Goal: Information Seeking & Learning: Learn about a topic

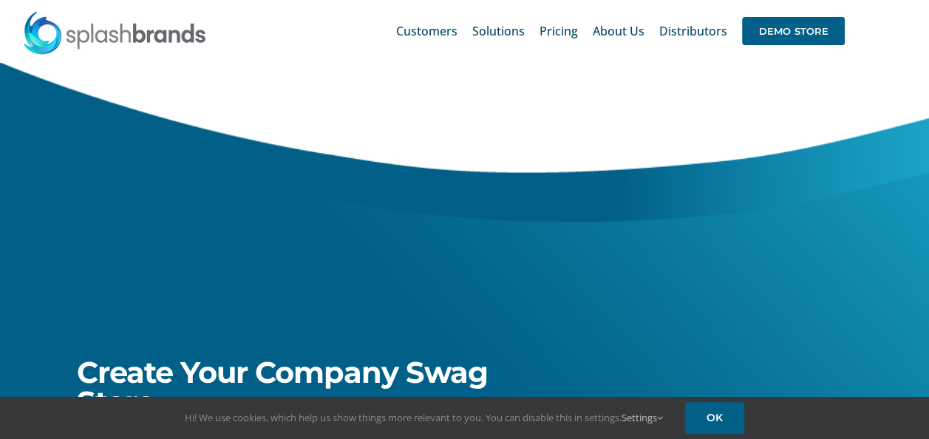
click at [705, 140] on div at bounding box center [729, 165] width 397 height 207
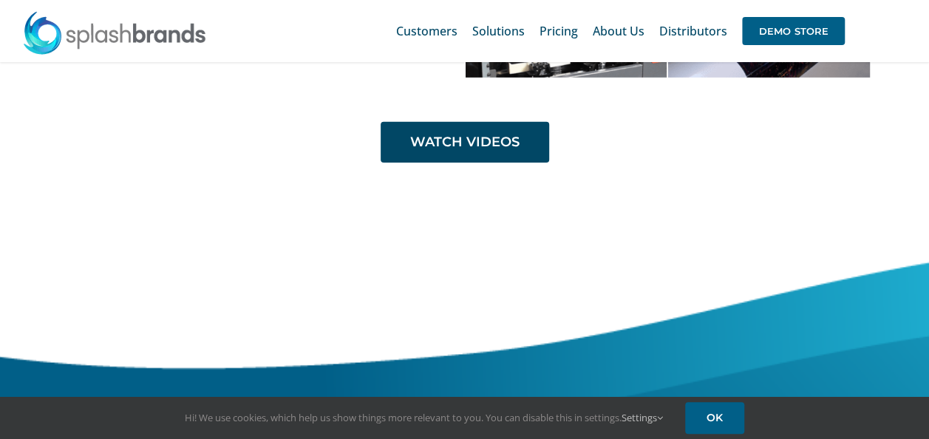
scroll to position [5023, 0]
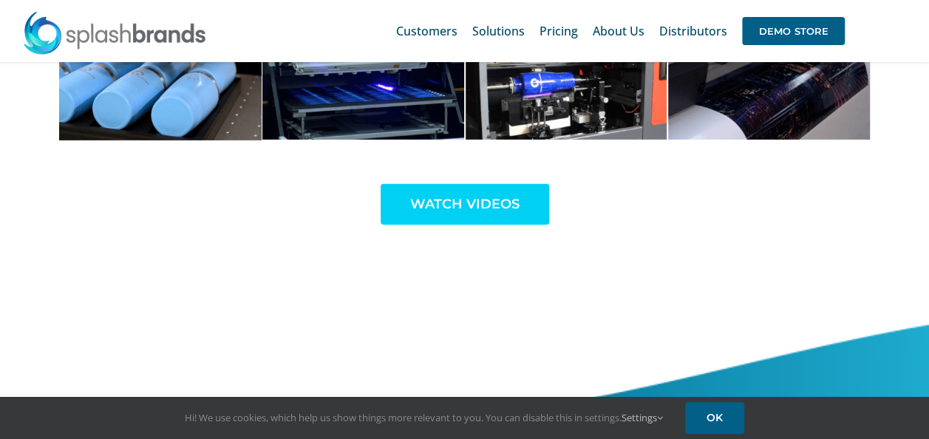
click at [474, 197] on span "WATCH VIDEOS" at bounding box center [464, 204] width 109 height 16
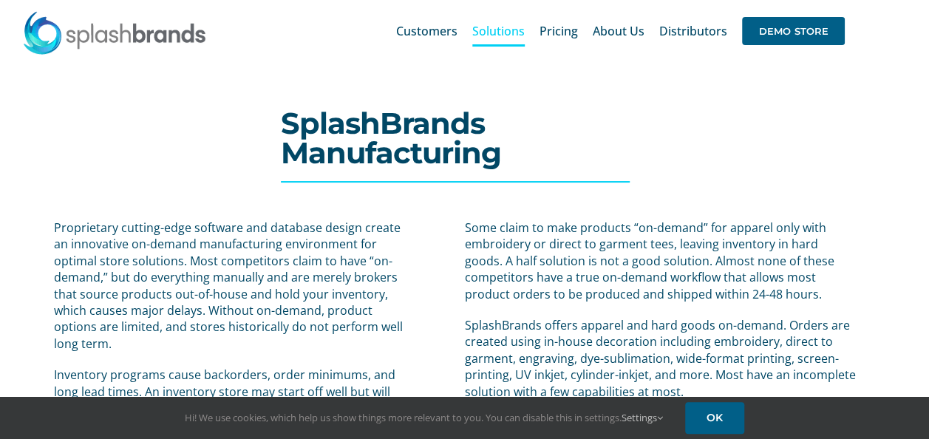
click at [641, 165] on h1 "SplashBrands Manufacturing" at bounding box center [464, 138] width 367 height 59
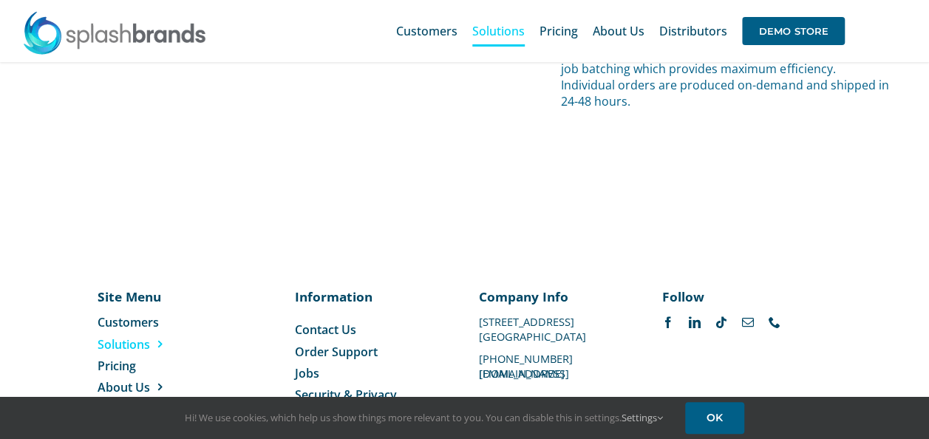
scroll to position [6455, 0]
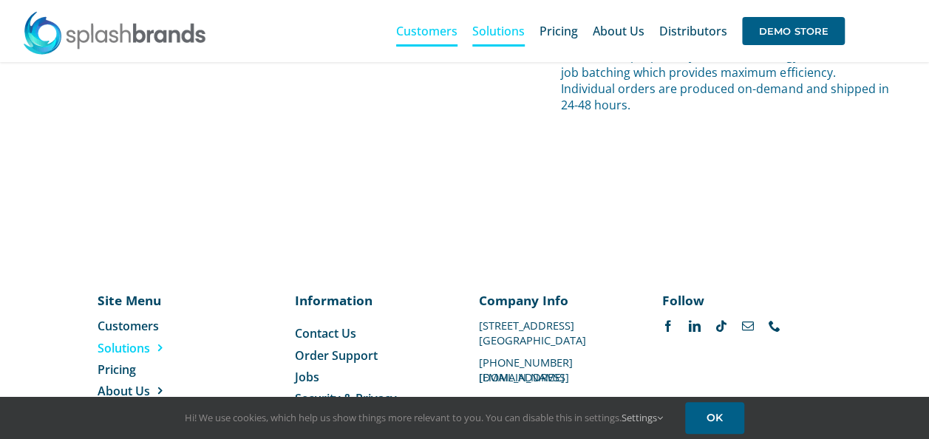
click at [414, 40] on link "Customers" at bounding box center [426, 30] width 61 height 47
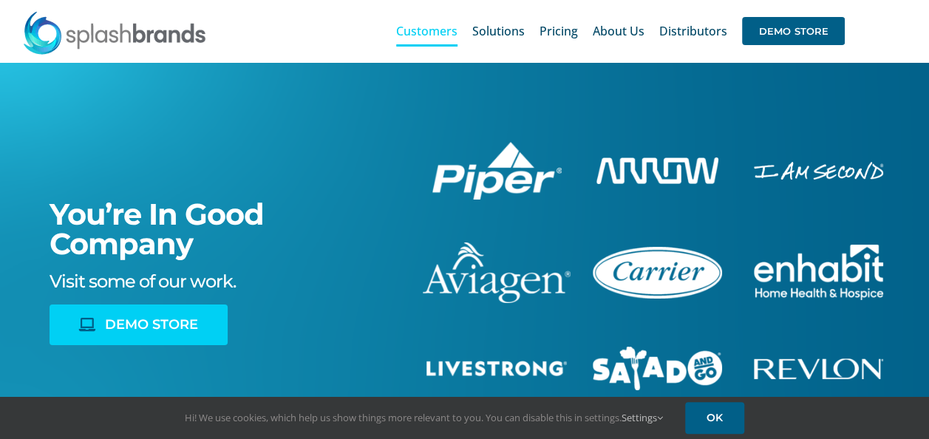
click at [146, 321] on span "DEMO STORE" at bounding box center [151, 325] width 93 height 16
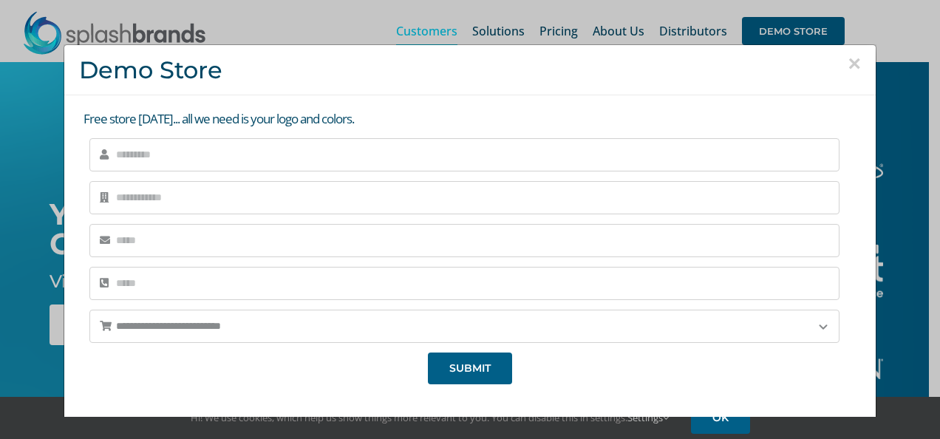
click at [847, 64] on button "×" at bounding box center [853, 63] width 13 height 22
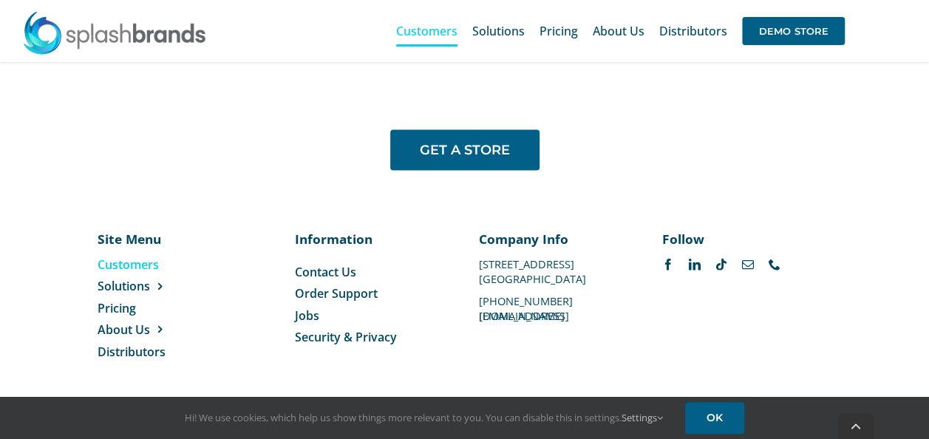
scroll to position [1248, 0]
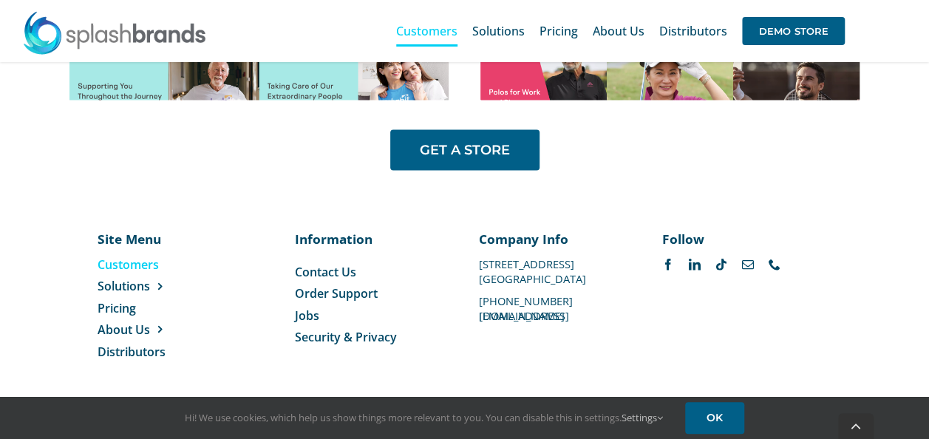
click at [310, 314] on span "Jobs" at bounding box center [307, 315] width 24 height 16
click at [150, 352] on span "Distributors" at bounding box center [132, 351] width 68 height 16
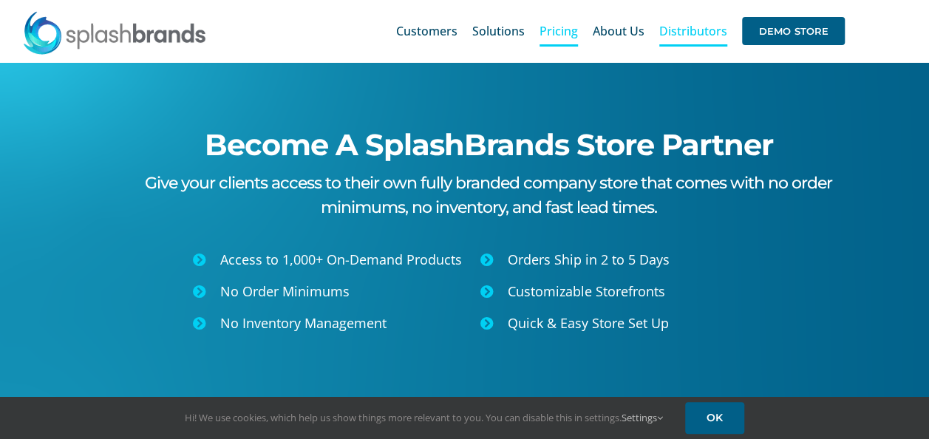
click at [561, 33] on span "Pricing" at bounding box center [558, 31] width 38 height 12
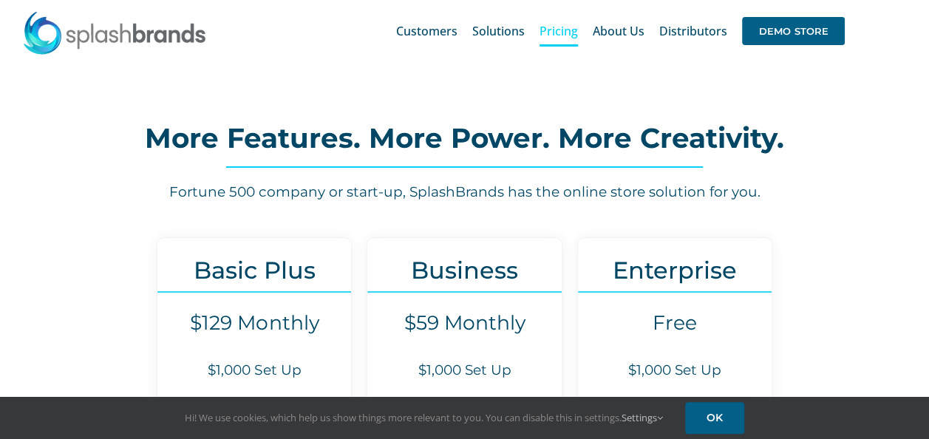
click at [820, 191] on h6 "Fortune 500 company or start-up, SplashBrands has the online store solution for…" at bounding box center [464, 192] width 781 height 20
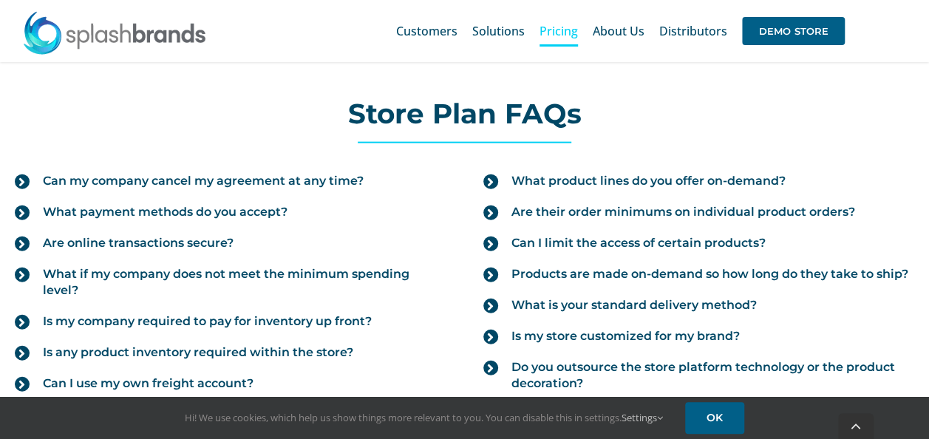
scroll to position [1714, 0]
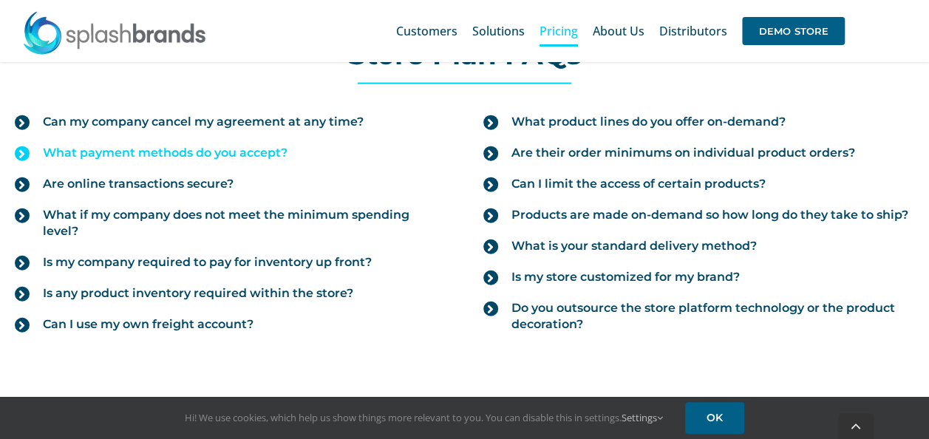
click at [214, 151] on span "What payment methods do you accept?" at bounding box center [165, 153] width 245 height 16
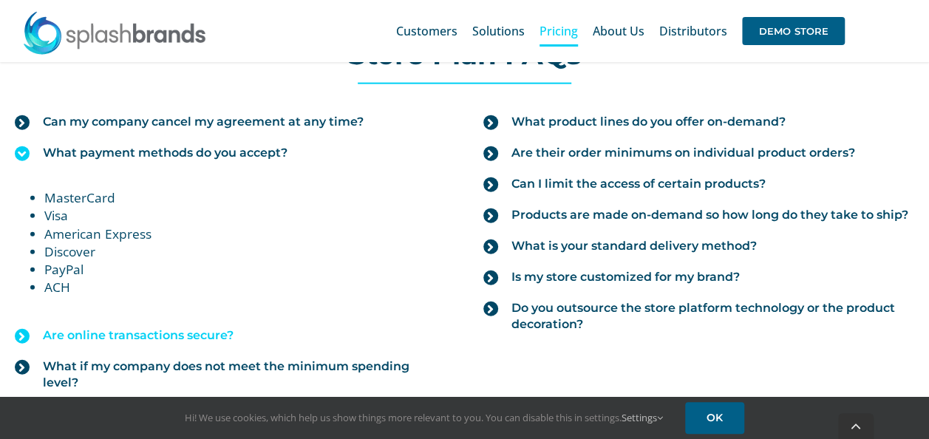
click at [199, 333] on span "Are online transactions secure?" at bounding box center [138, 335] width 191 height 16
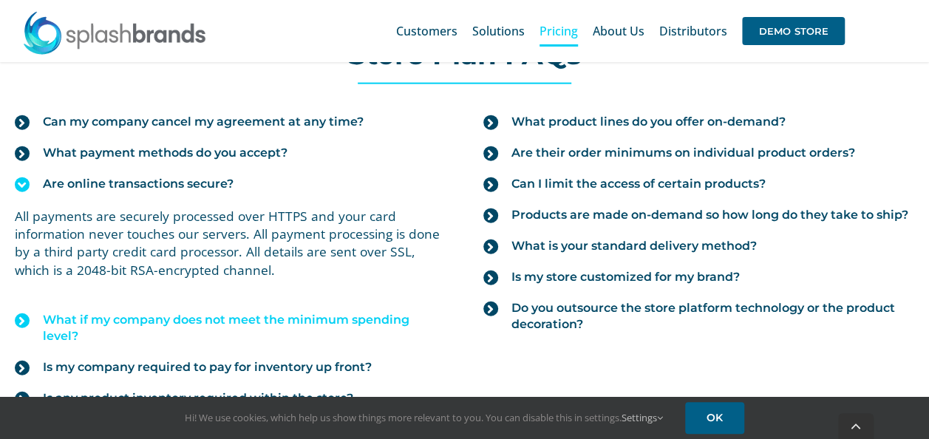
click at [208, 319] on span "What if my company does not meet the minimum spending level?" at bounding box center [244, 328] width 403 height 33
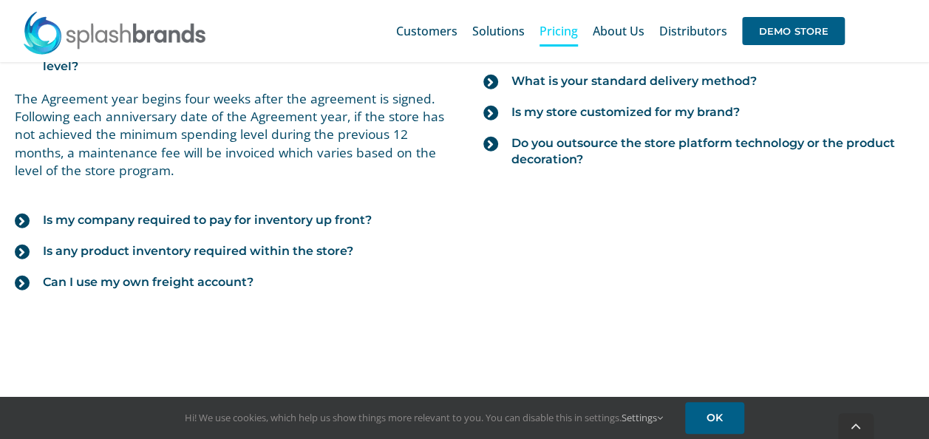
scroll to position [1891, 0]
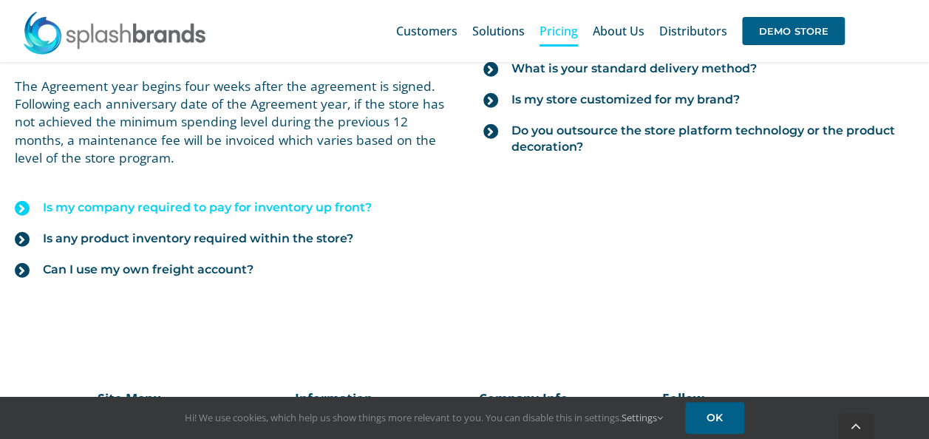
click at [303, 201] on span "Is my company required to pay for inventory up front?" at bounding box center [207, 207] width 329 height 16
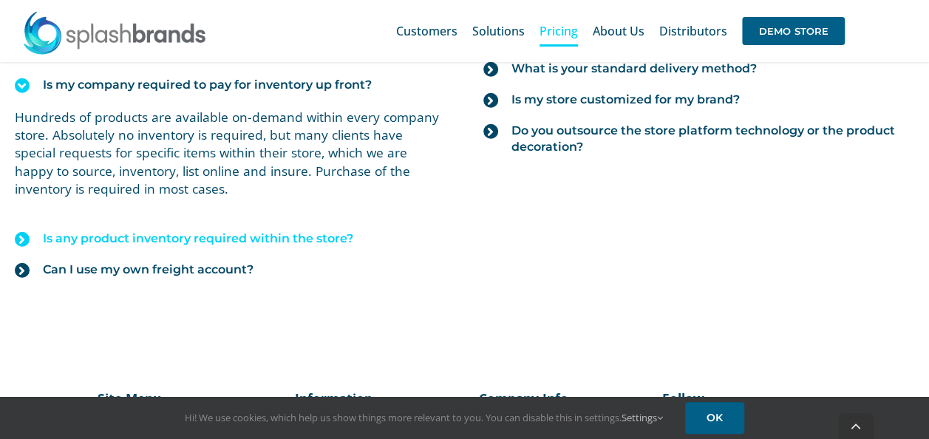
click at [292, 241] on span "Is any product inventory required within the store?" at bounding box center [198, 238] width 310 height 16
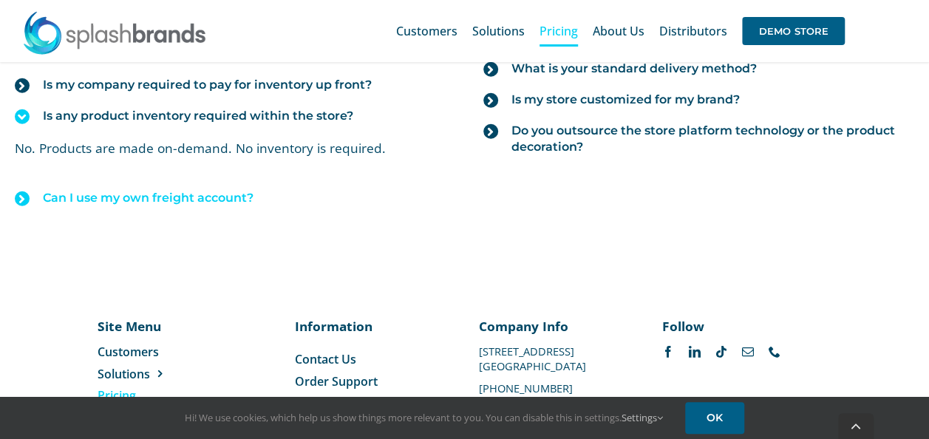
click at [224, 193] on span "Can I use my own freight account?" at bounding box center [148, 198] width 211 height 16
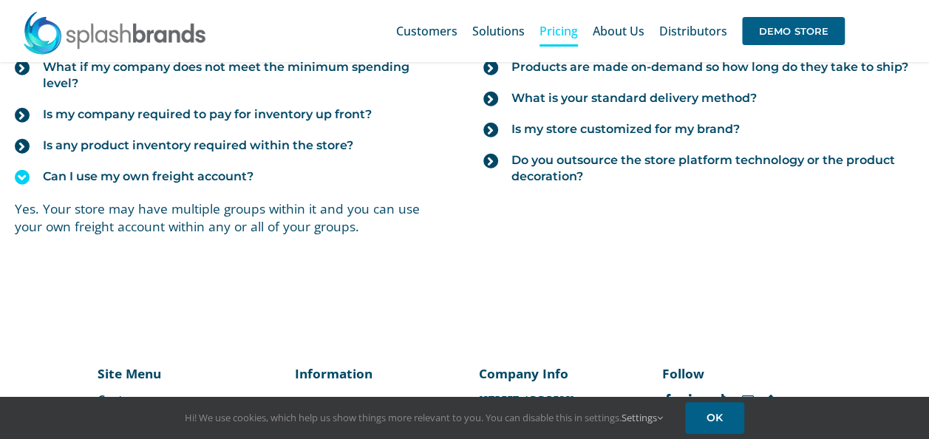
scroll to position [1773, 0]
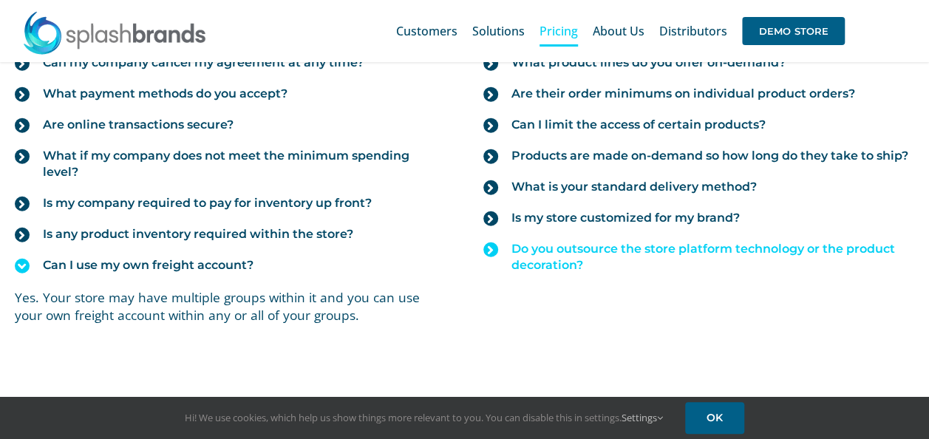
click at [547, 245] on span "Do you outsource the store platform technology or the product decoration?" at bounding box center [712, 257] width 403 height 33
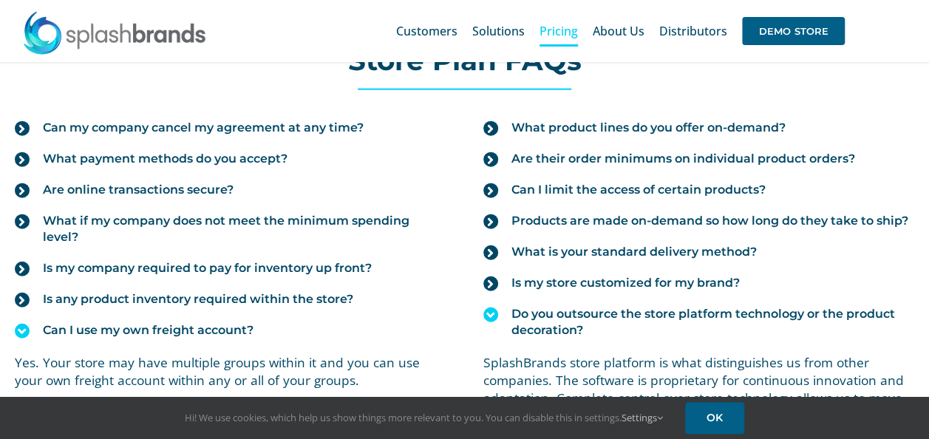
scroll to position [1696, 0]
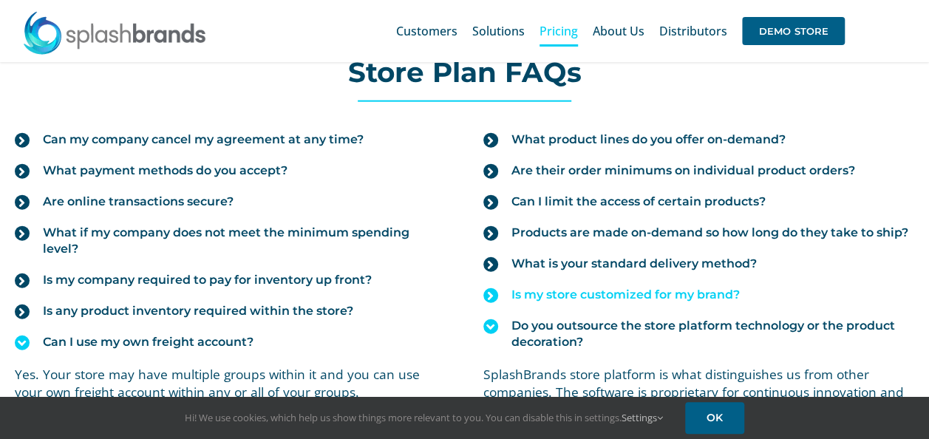
click at [567, 287] on span "Is my store customized for my brand?" at bounding box center [625, 295] width 228 height 16
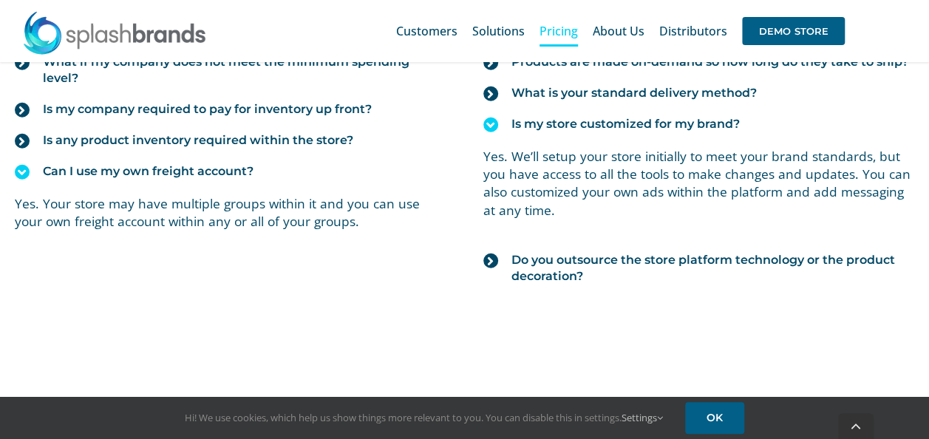
scroll to position [1873, 0]
